Goal: Task Accomplishment & Management: Use online tool/utility

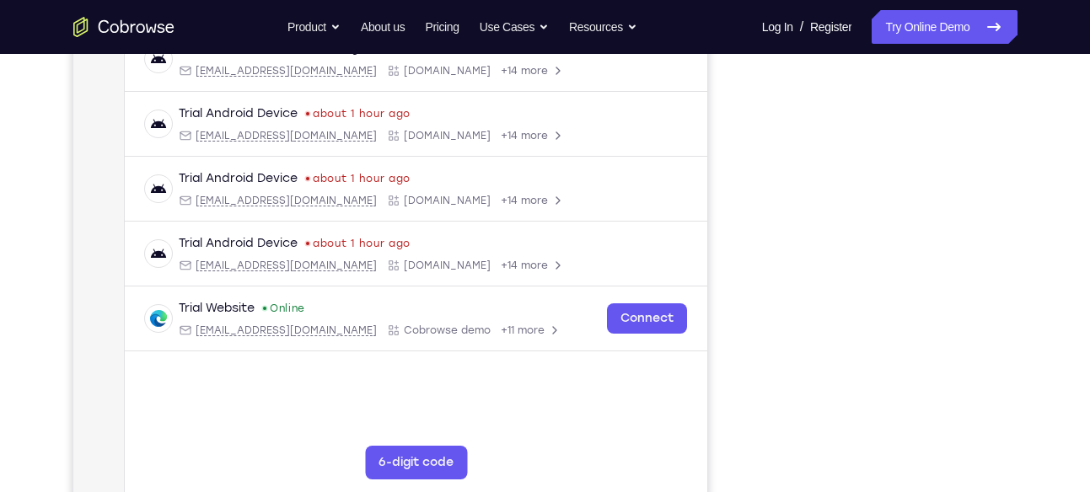
scroll to position [282, 0]
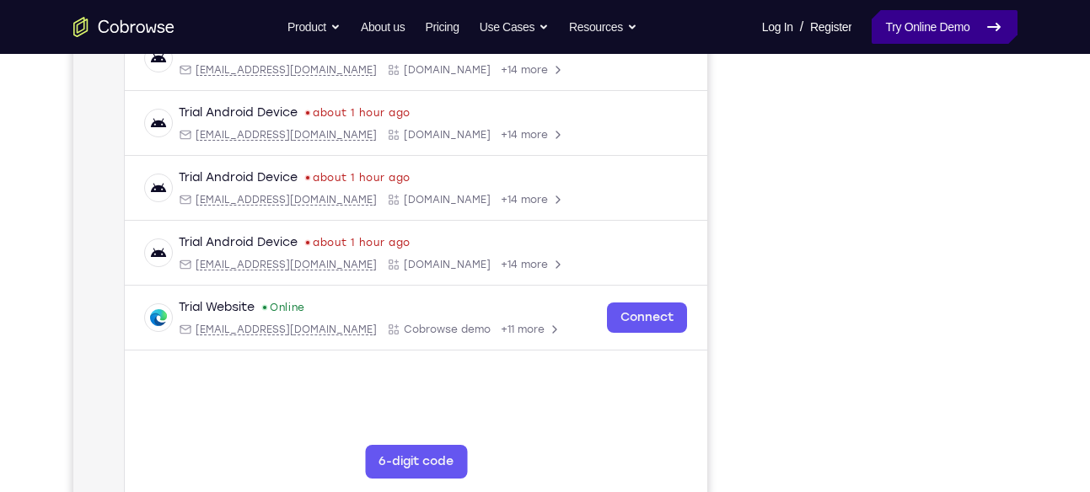
click at [889, 23] on link "Try Online Demo" at bounding box center [944, 27] width 145 height 34
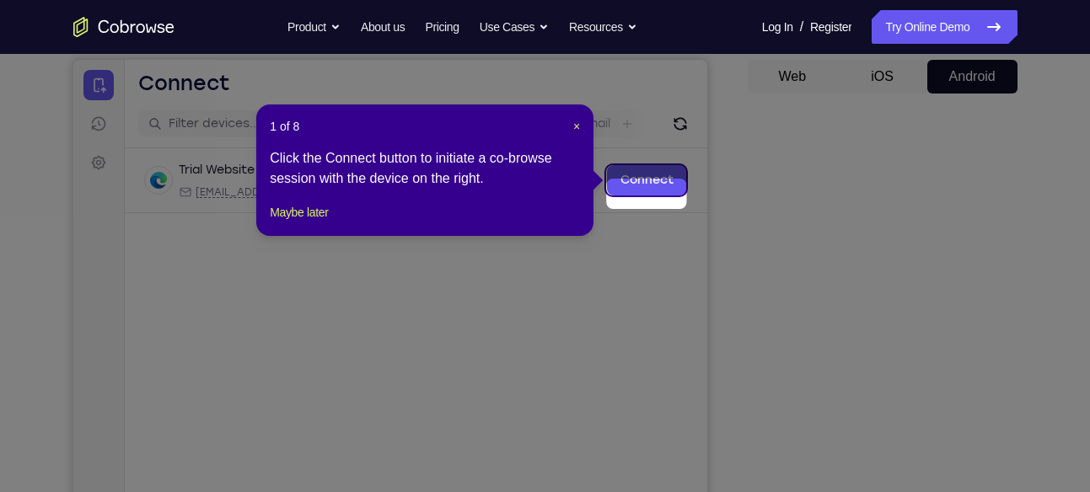
scroll to position [160, 0]
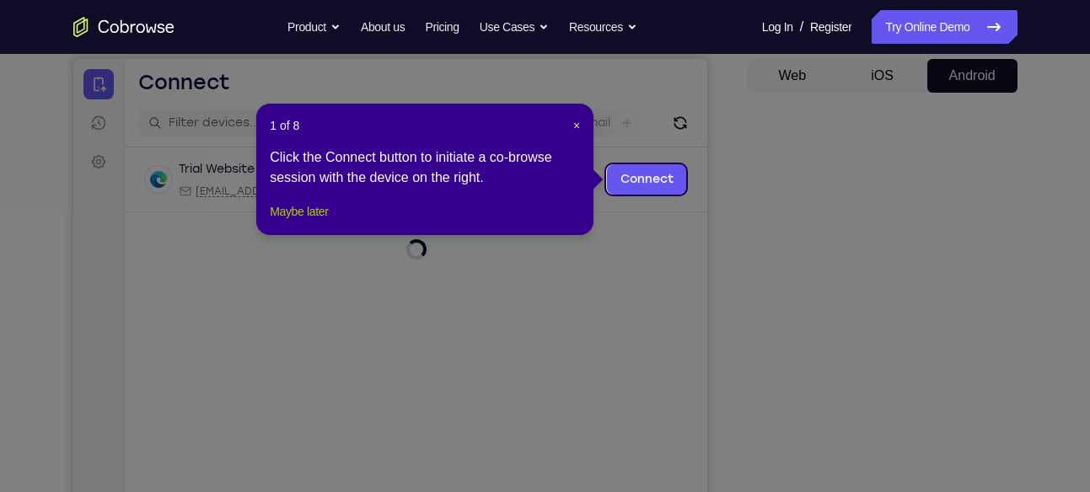
click at [276, 222] on button "Maybe later" at bounding box center [299, 211] width 58 height 20
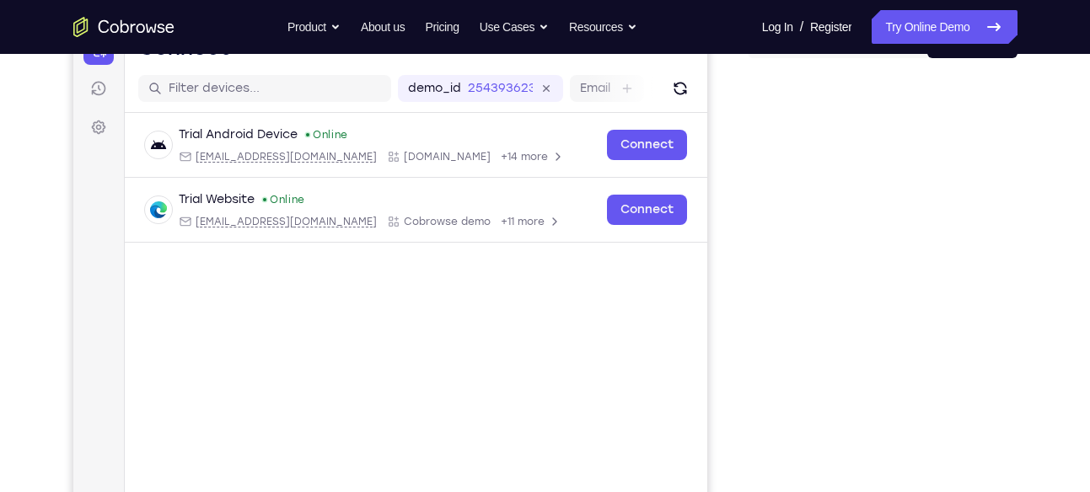
scroll to position [206, 0]
